Goal: Information Seeking & Learning: Learn about a topic

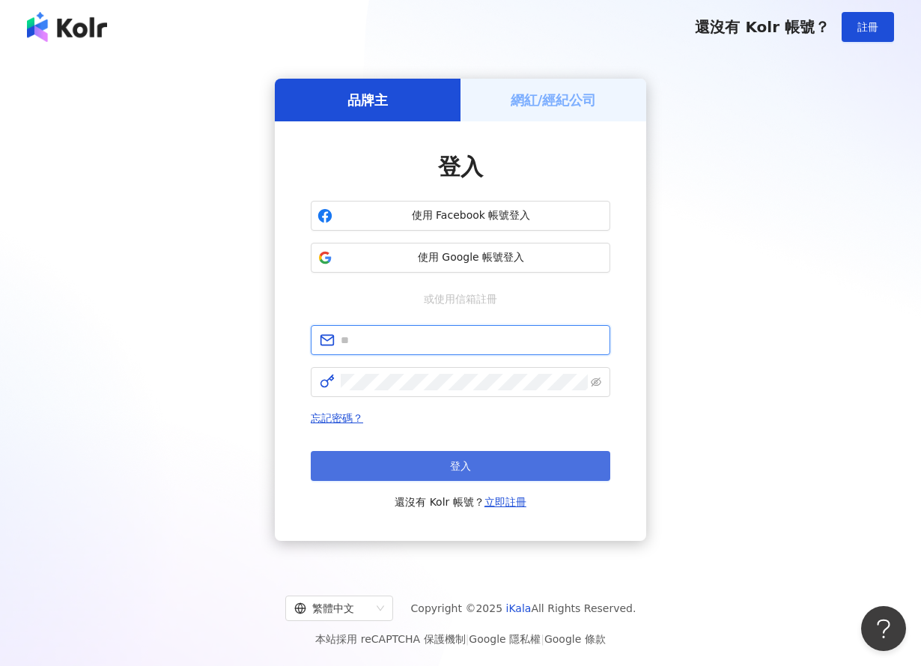
type input "**********"
click at [488, 467] on button "登入" at bounding box center [461, 466] width 300 height 30
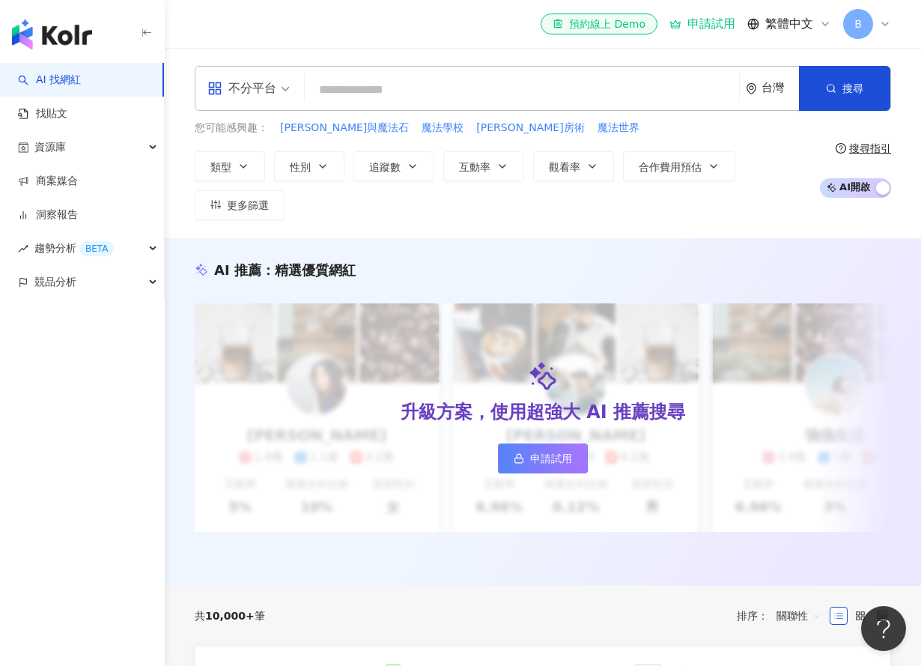
click at [414, 93] on input "search" at bounding box center [522, 90] width 422 height 28
click at [67, 120] on link "找貼文" at bounding box center [42, 113] width 49 height 15
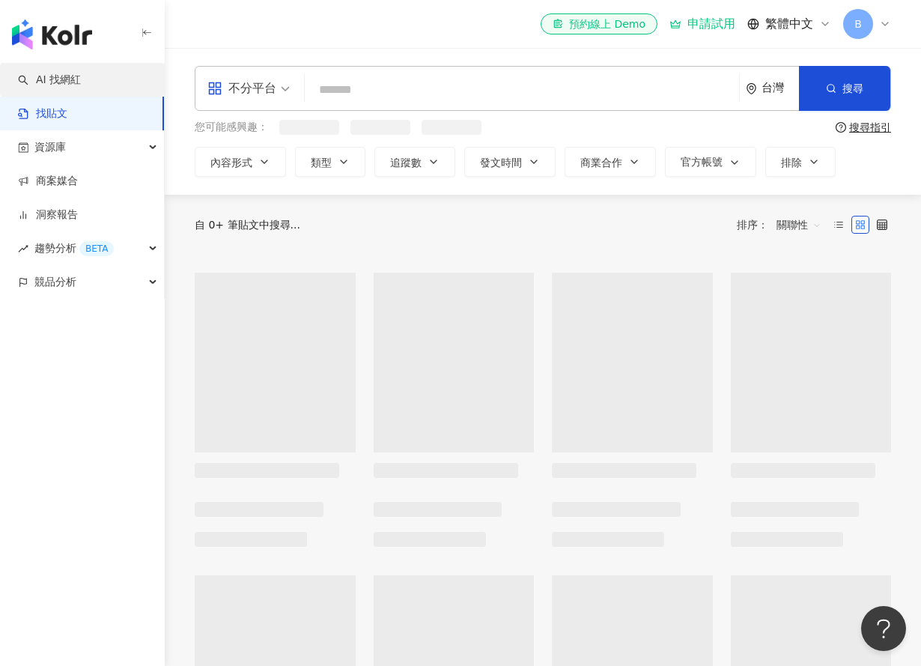
click at [74, 79] on link "AI 找網紅" at bounding box center [49, 80] width 63 height 15
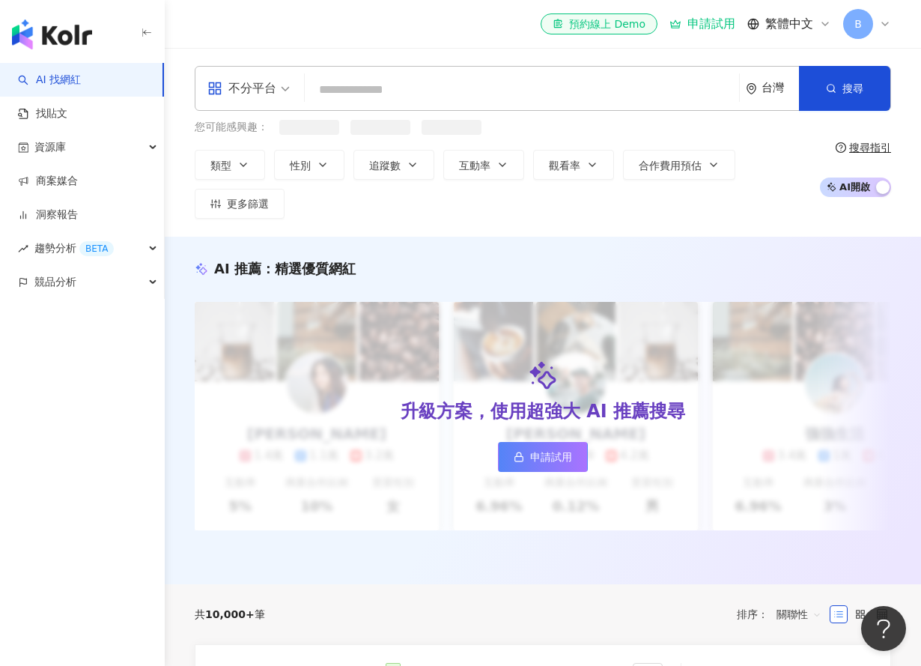
click at [357, 91] on input "search" at bounding box center [522, 90] width 422 height 28
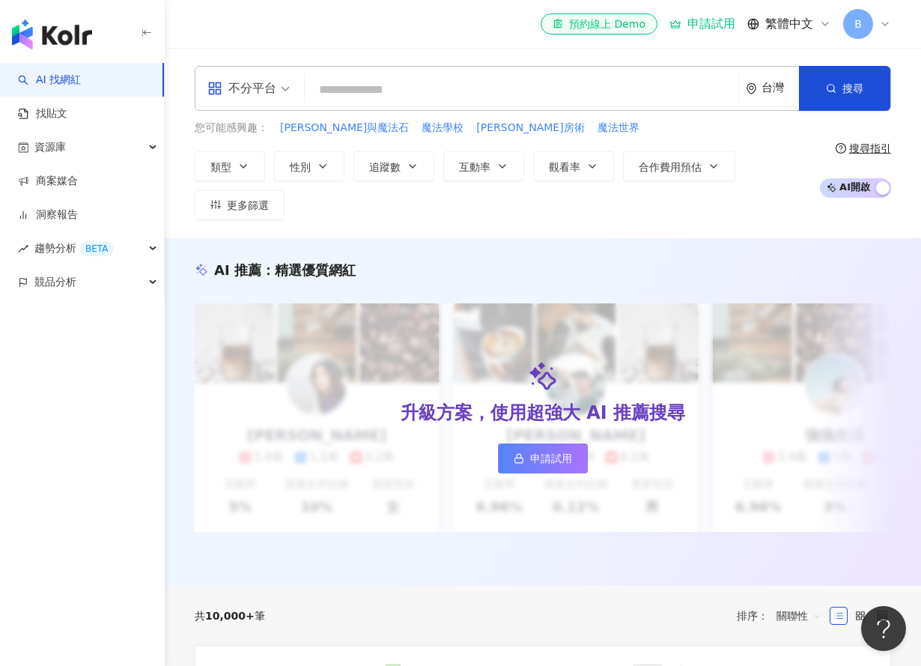
type input "*"
type input "**"
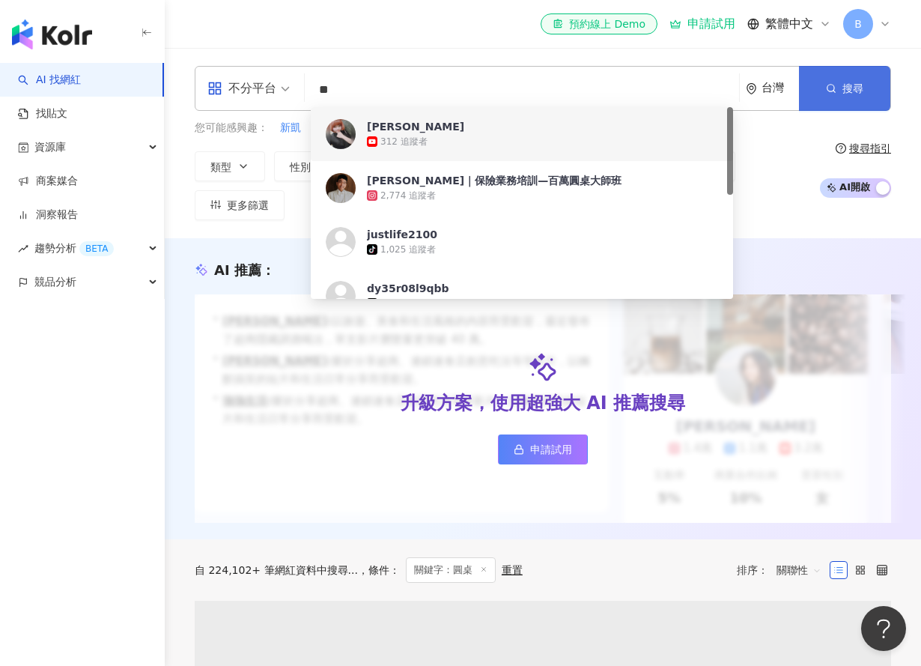
click at [830, 93] on icon "button" at bounding box center [831, 88] width 10 height 10
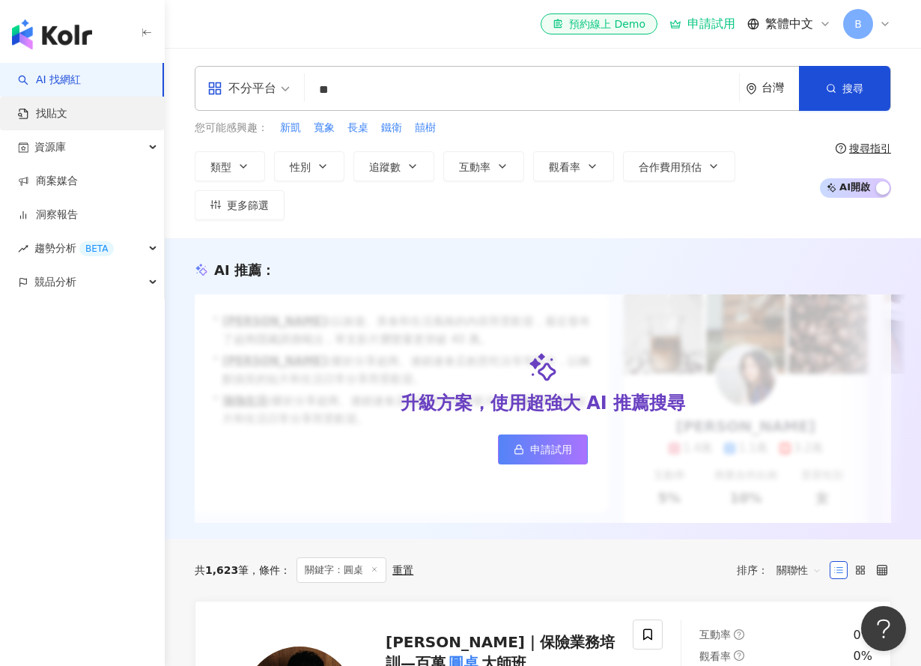
click at [67, 120] on link "找貼文" at bounding box center [42, 113] width 49 height 15
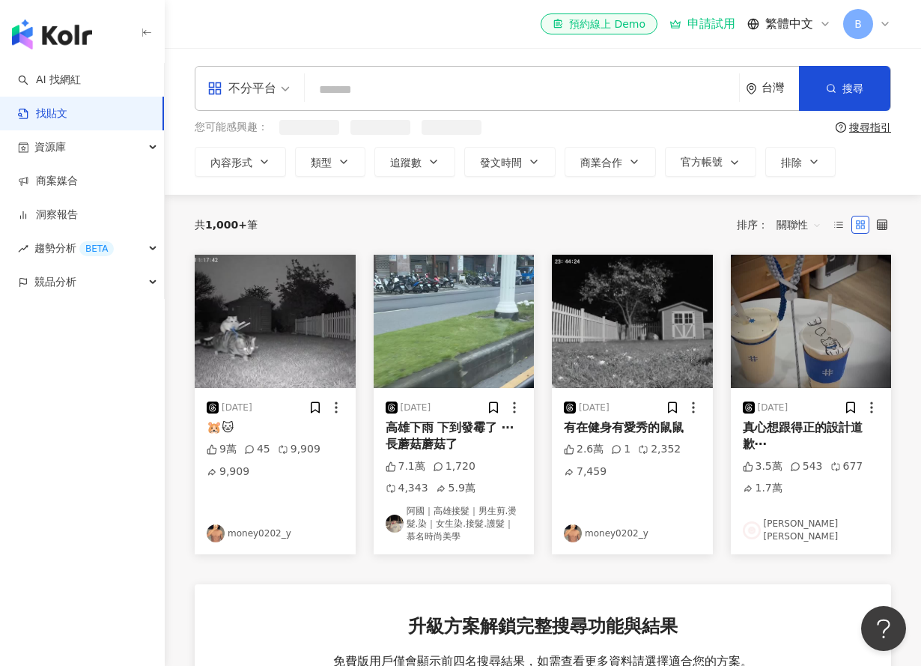
click at [342, 91] on input "search" at bounding box center [522, 89] width 422 height 32
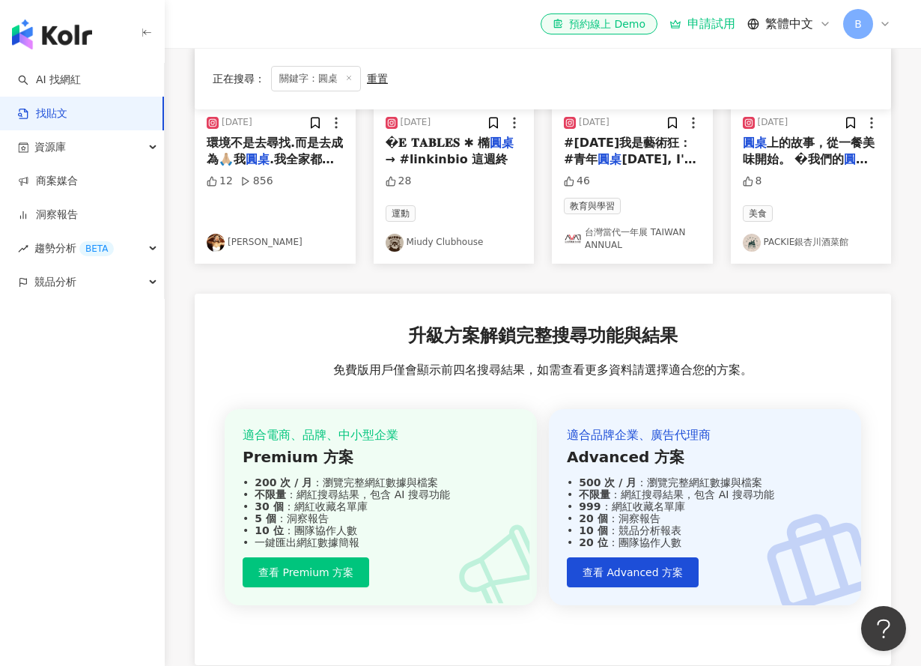
scroll to position [150, 0]
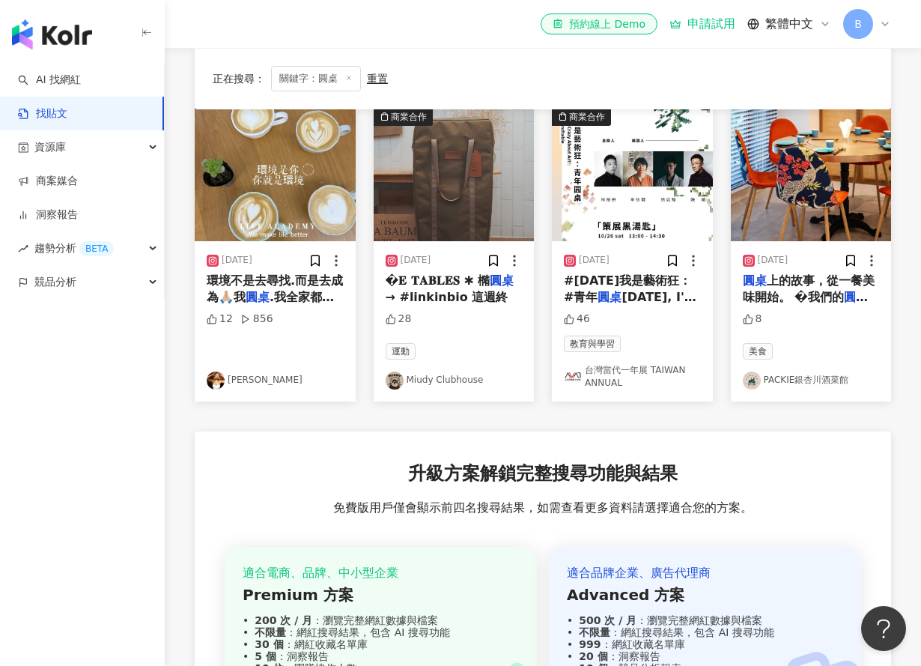
click at [278, 211] on img at bounding box center [275, 174] width 161 height 133
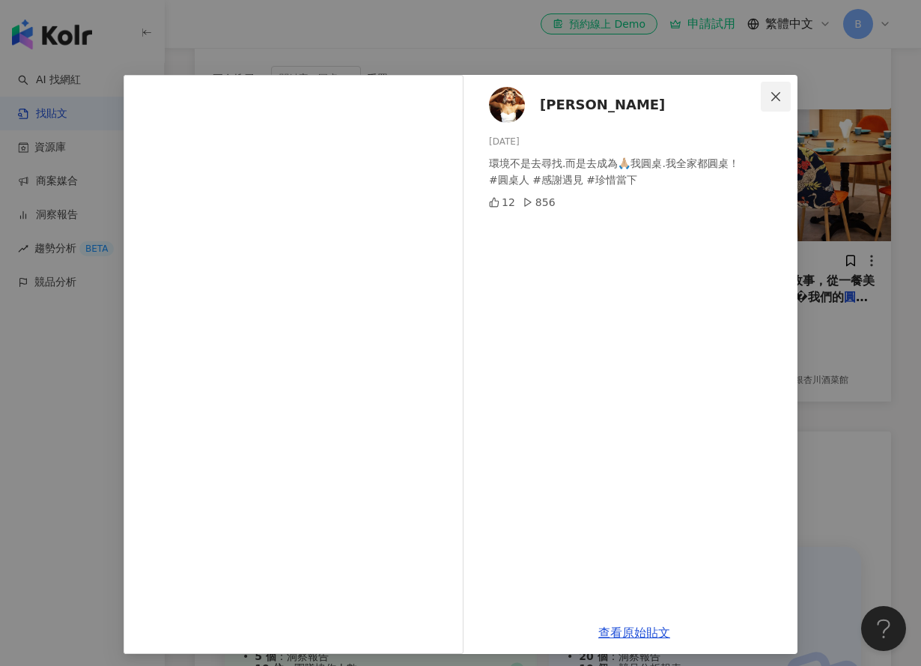
click at [776, 93] on icon "close" at bounding box center [776, 97] width 12 height 12
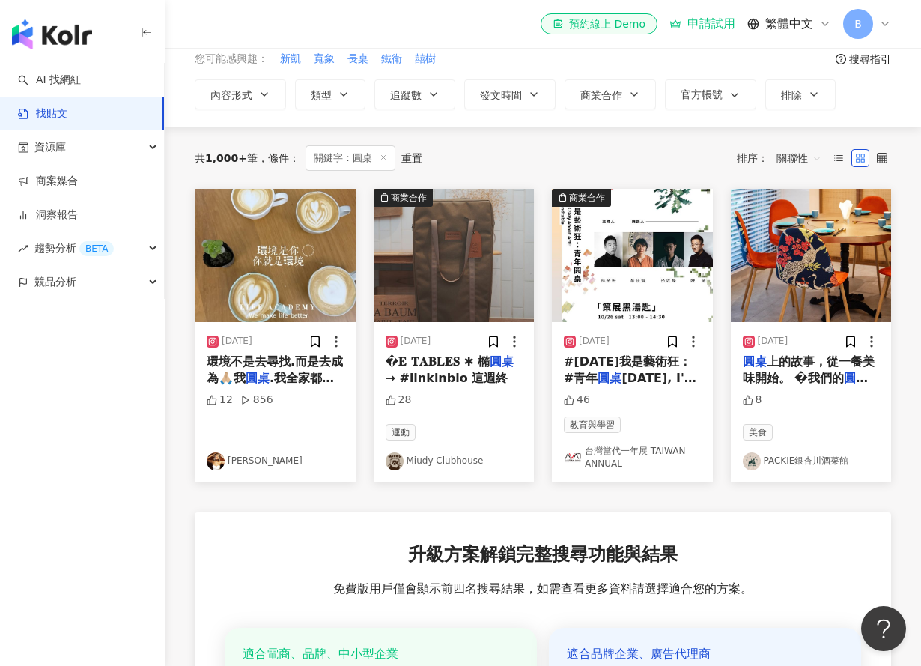
scroll to position [0, 0]
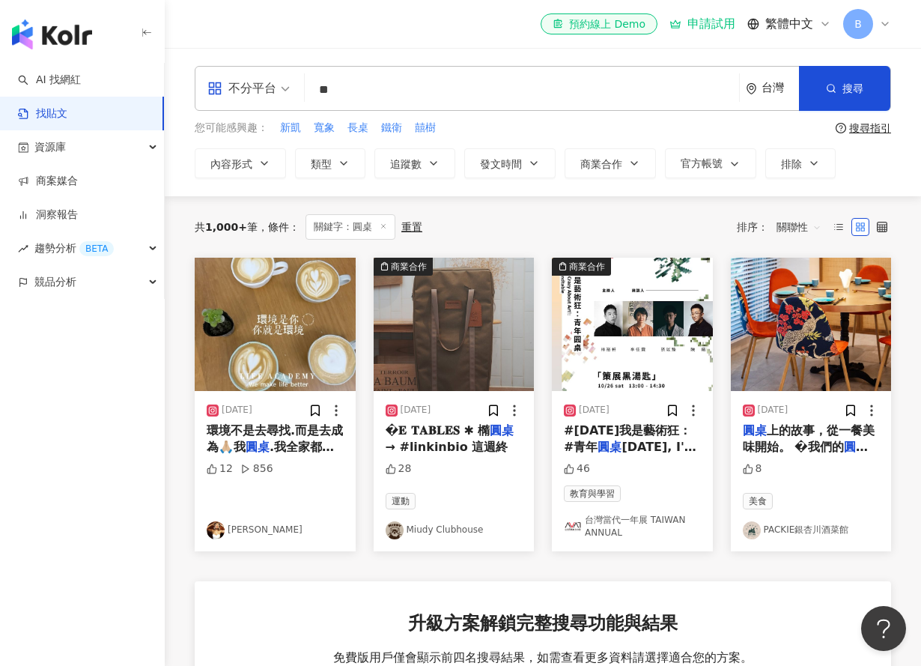
click at [401, 97] on input "**" at bounding box center [522, 89] width 422 height 32
type input "*"
type input "**"
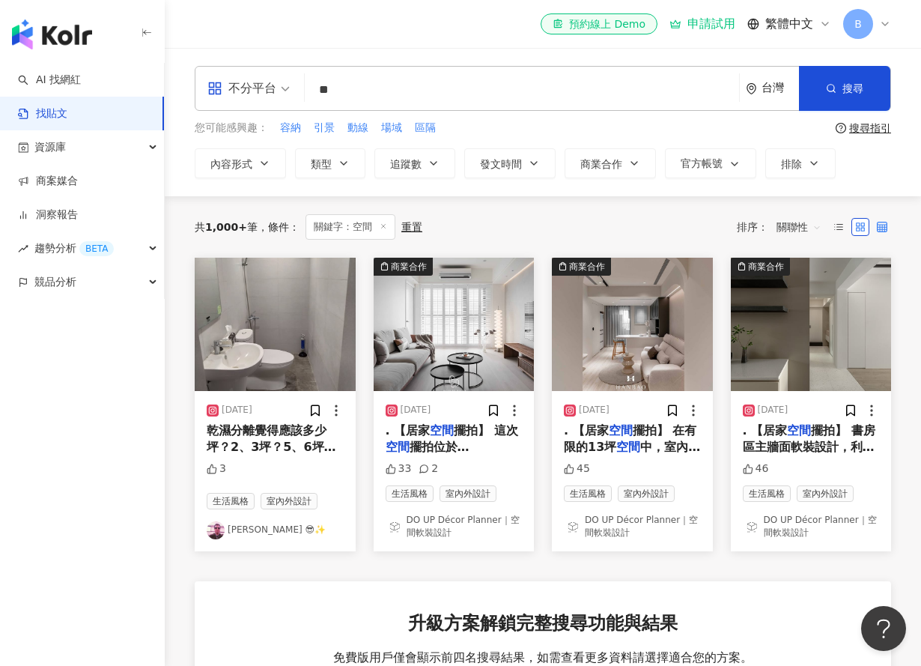
click at [879, 223] on icon at bounding box center [882, 227] width 10 height 10
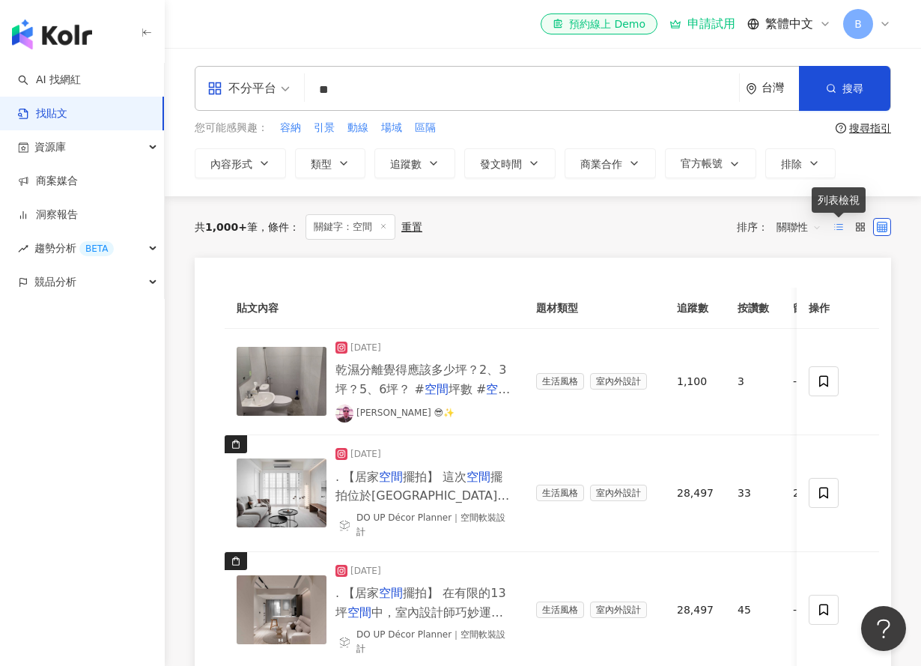
click at [838, 225] on icon at bounding box center [839, 227] width 10 height 10
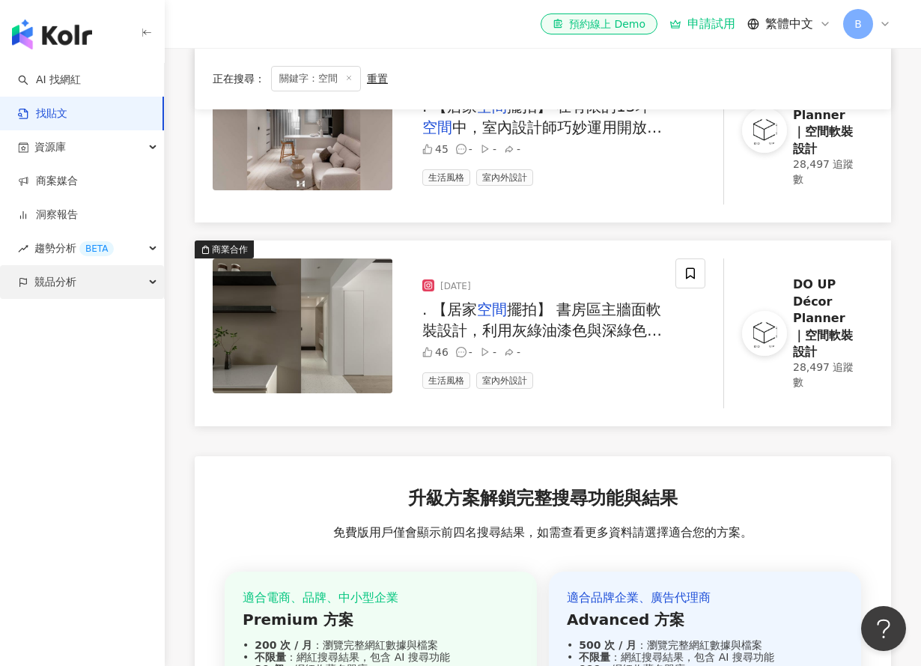
scroll to position [528, 0]
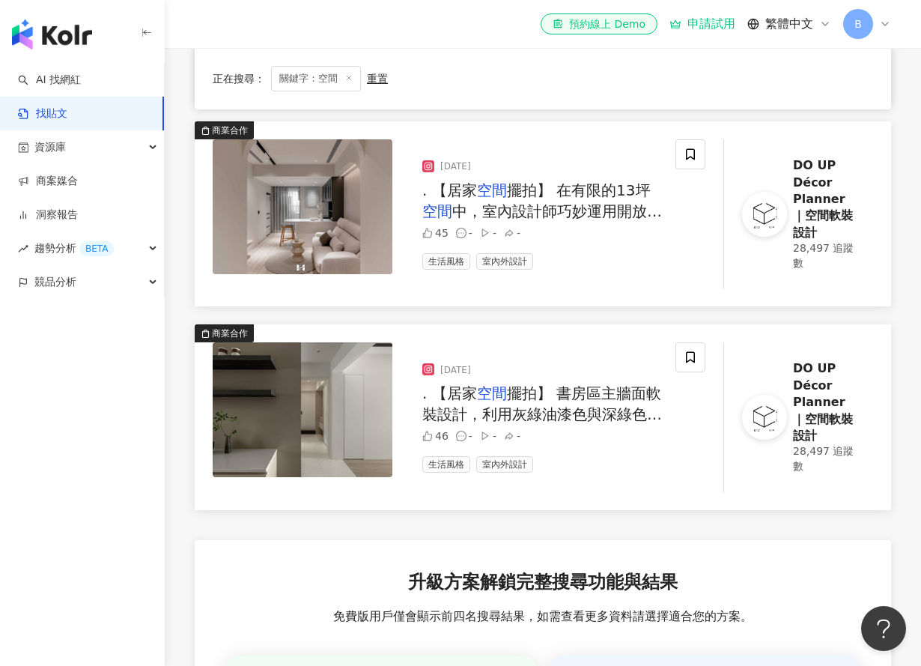
click at [619, 305] on div "商業合作 [DATE] . 【居家 空間 擺拍】 在有限的13坪 空間 中，室內設計師巧妙運用開放式設計，使得每一個區域到最大程度的放大，提供更寬敞的感受。 …" at bounding box center [543, 213] width 697 height 185
